Goal: Task Accomplishment & Management: Complete application form

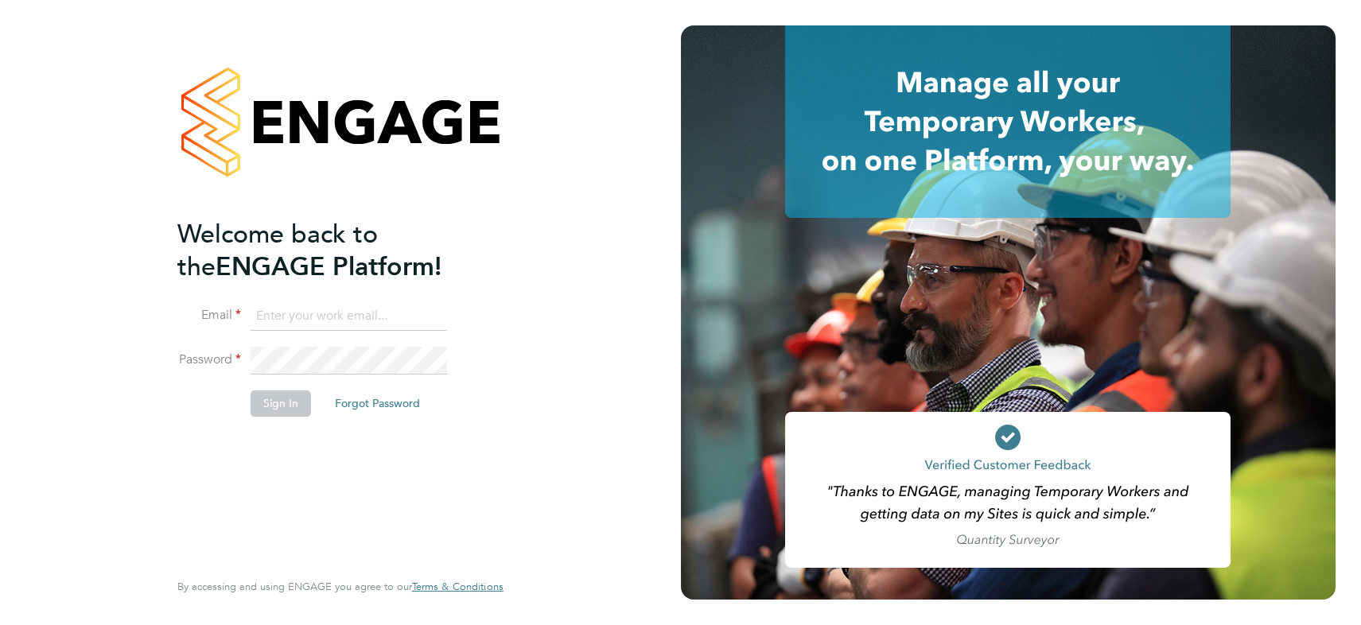
type input "james.symons@nowcareers.co.uk"
click at [278, 402] on button "Sign In" at bounding box center [280, 402] width 60 height 25
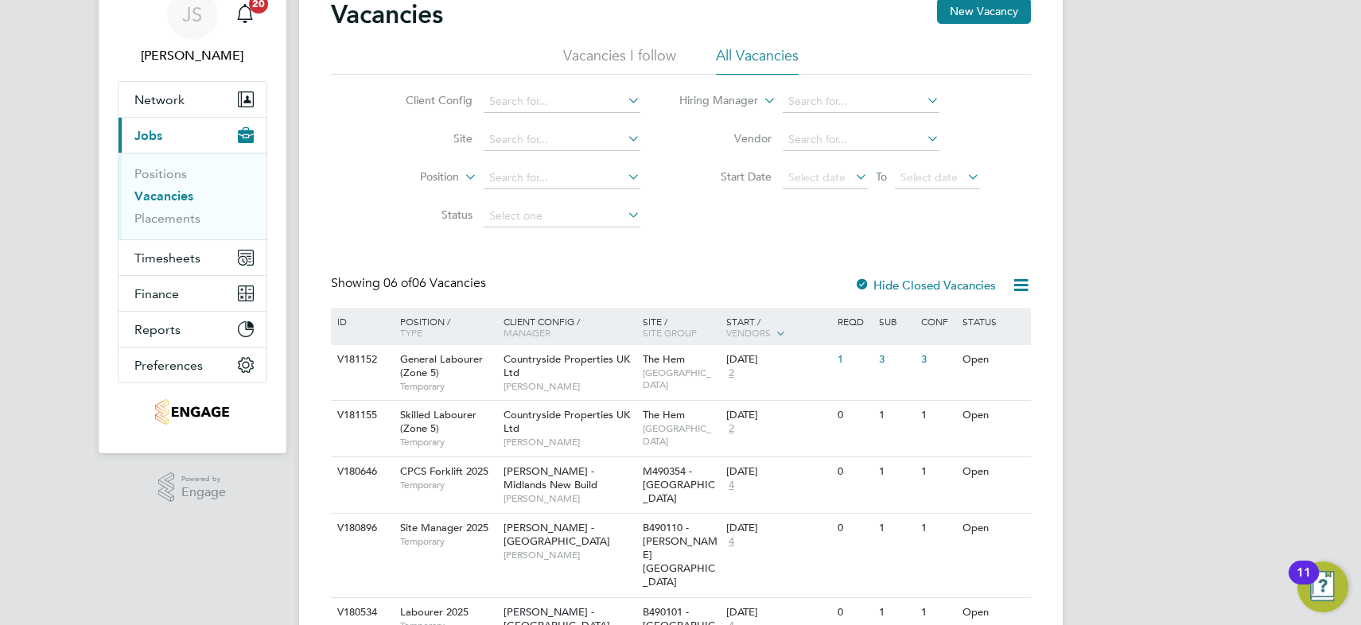
scroll to position [144, 0]
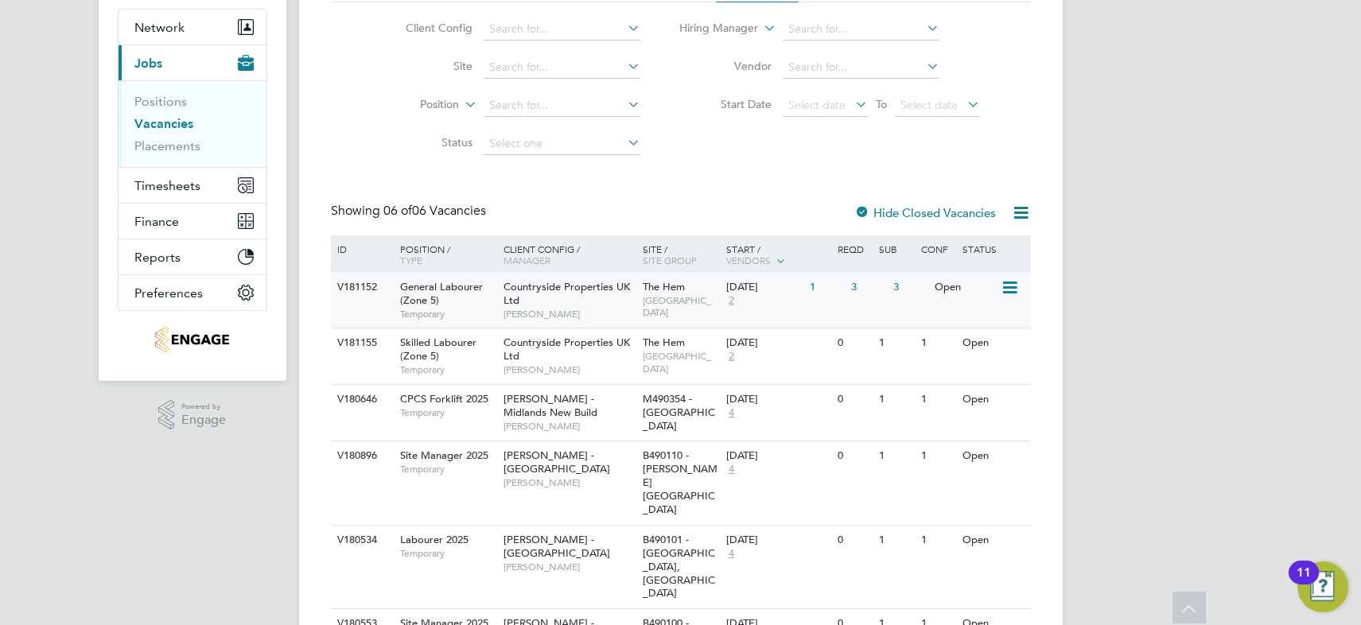
click at [581, 295] on div "Countryside Properties UK Ltd [PERSON_NAME]" at bounding box center [568, 300] width 139 height 55
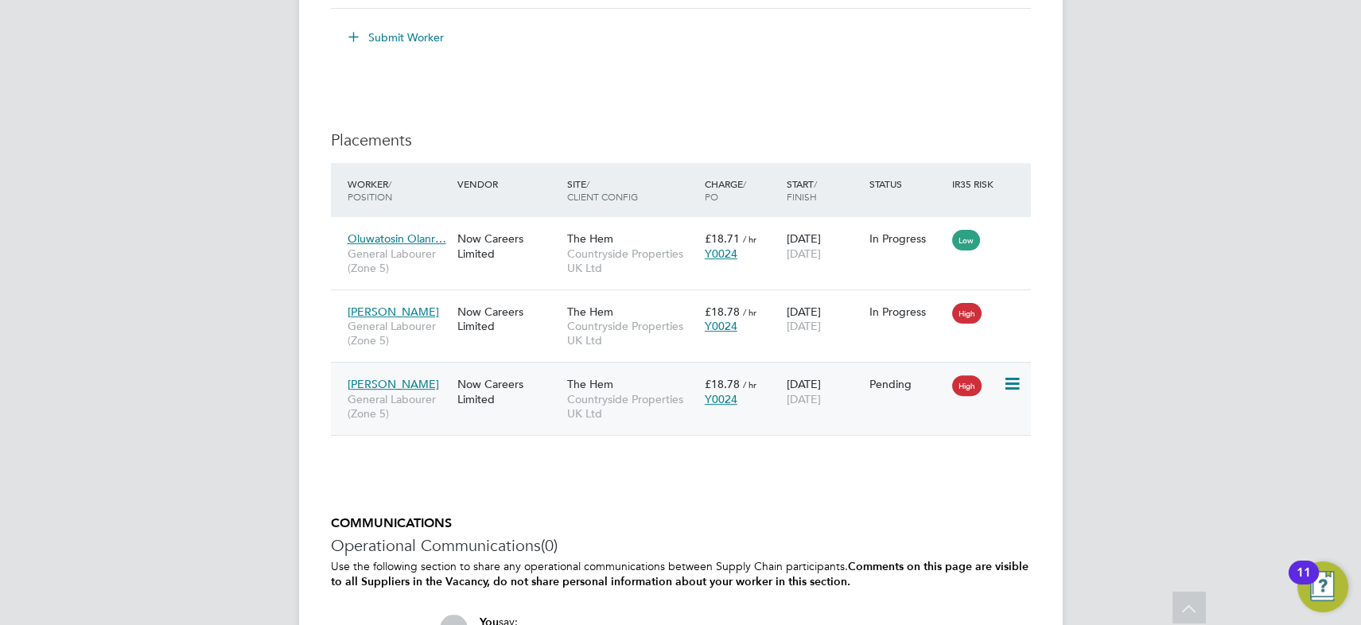
click at [1011, 385] on icon at bounding box center [1011, 384] width 16 height 19
click at [922, 483] on li "Start" at bounding box center [962, 483] width 113 height 22
type input "Brett Bull"
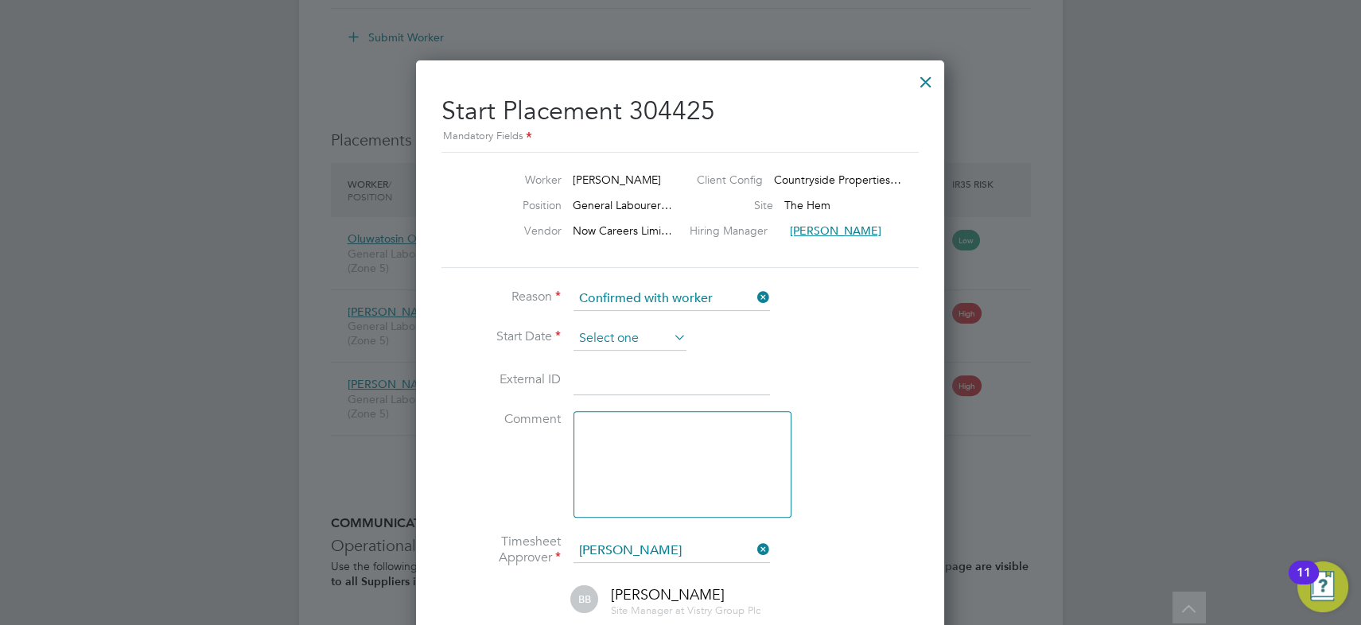
click at [614, 339] on input at bounding box center [629, 339] width 113 height 24
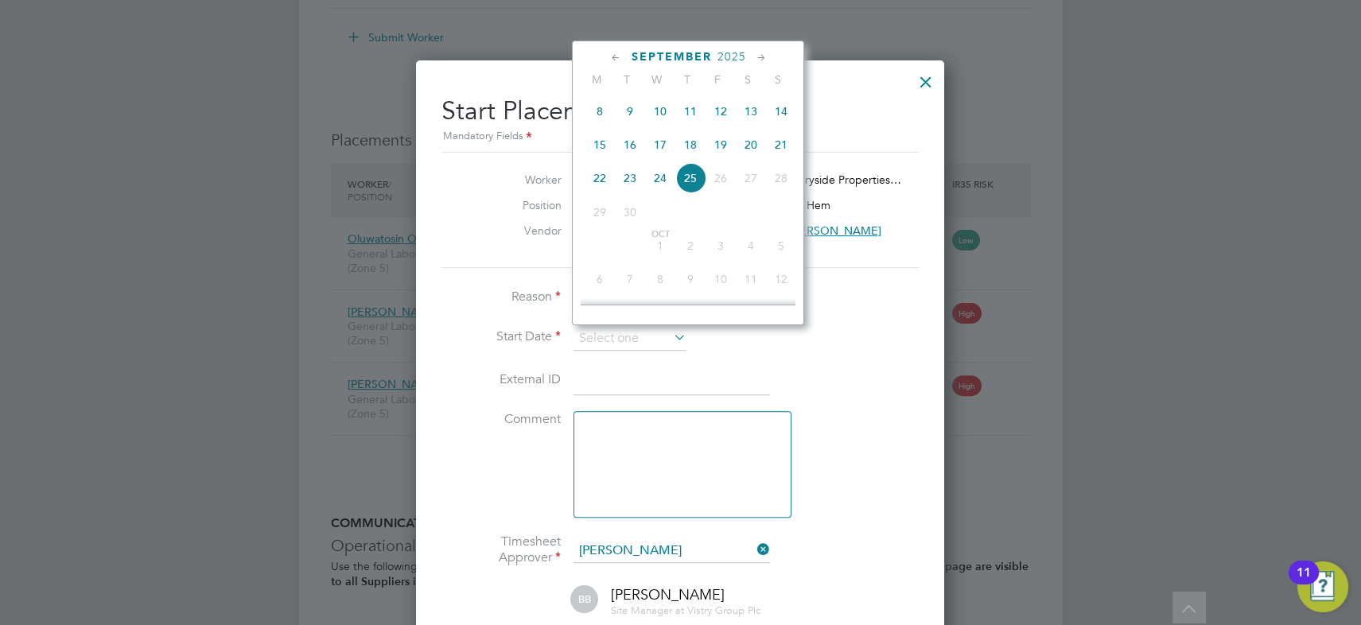
click at [688, 179] on span "25" at bounding box center [690, 178] width 30 height 30
type input "25 Sep 2025"
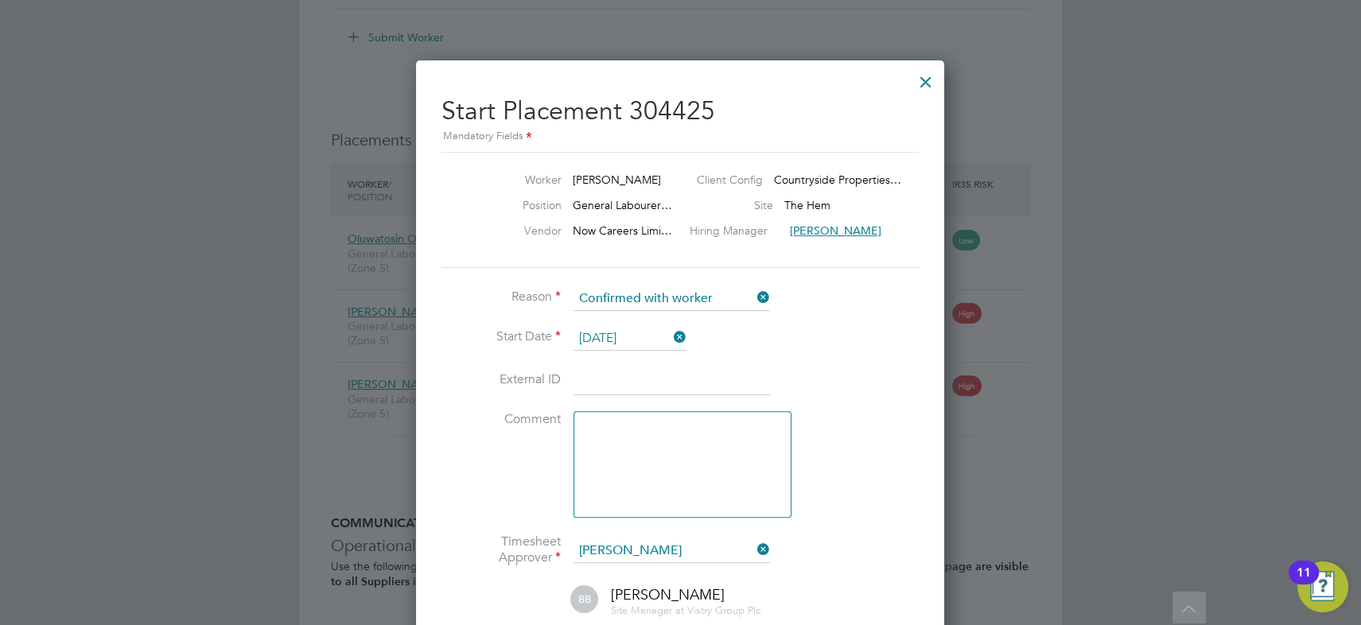
click at [841, 332] on li "Start Date 25 Sep 2025" at bounding box center [679, 347] width 477 height 40
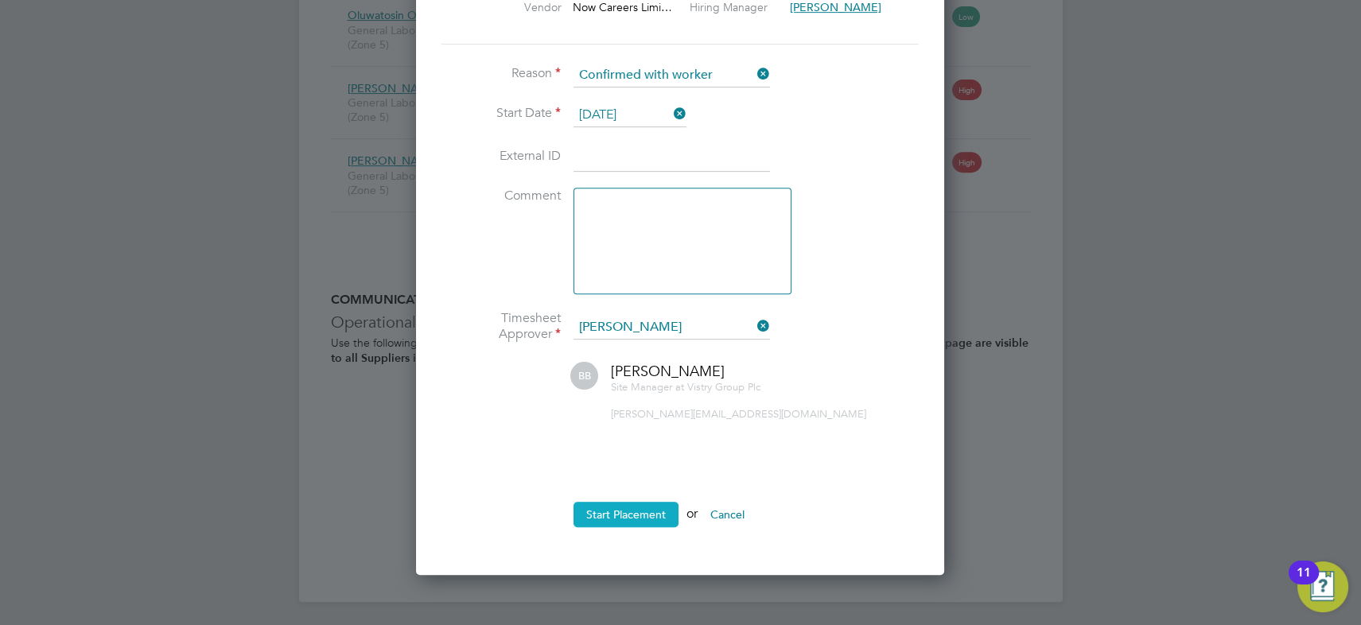
click at [648, 514] on button "Start Placement" at bounding box center [625, 514] width 105 height 25
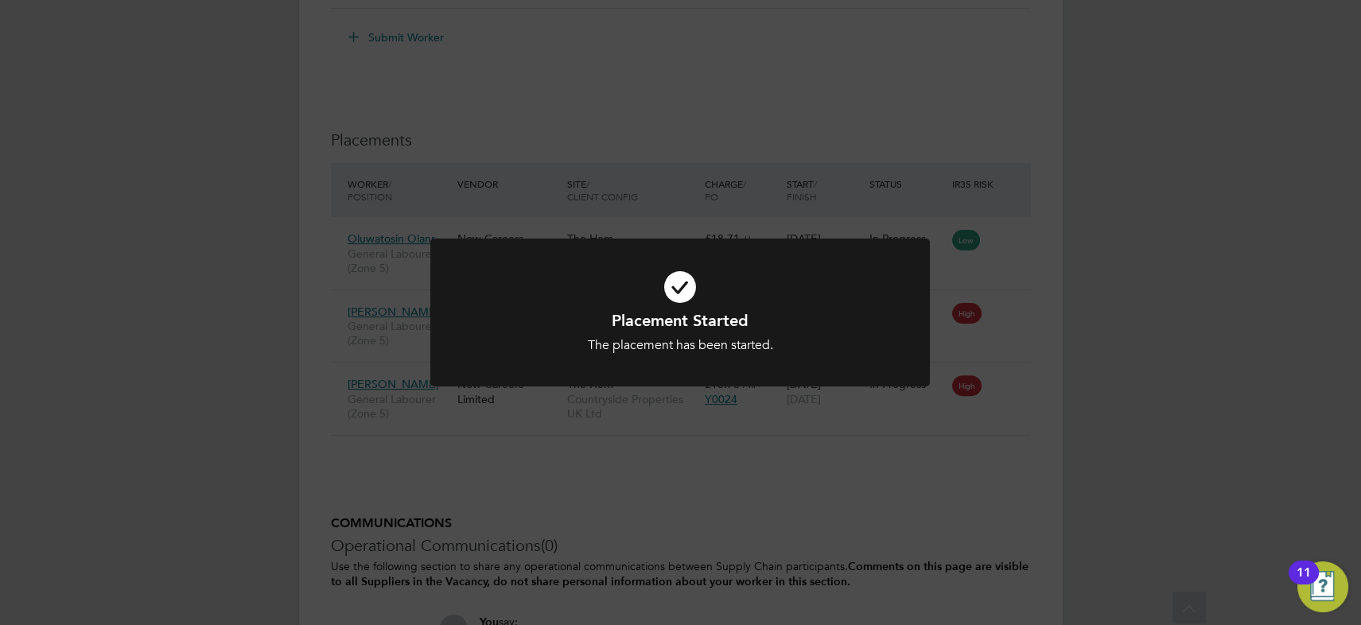
click at [648, 507] on div "Placement Started The placement has been started. Cancel Okay" at bounding box center [680, 312] width 1361 height 625
